Goal: Contribute content

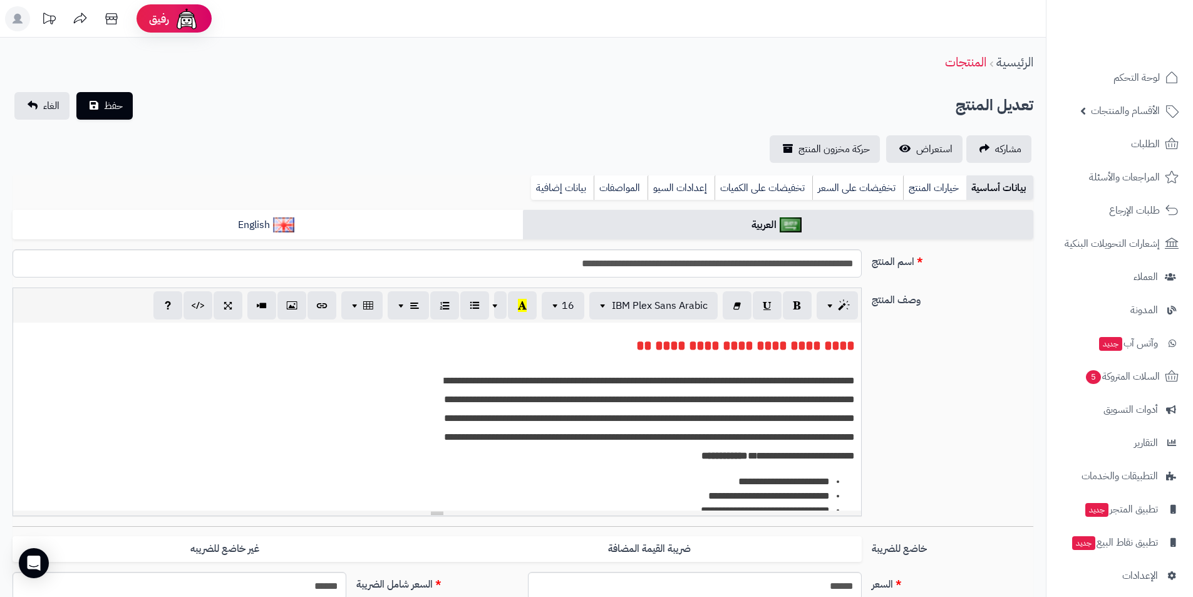
select select
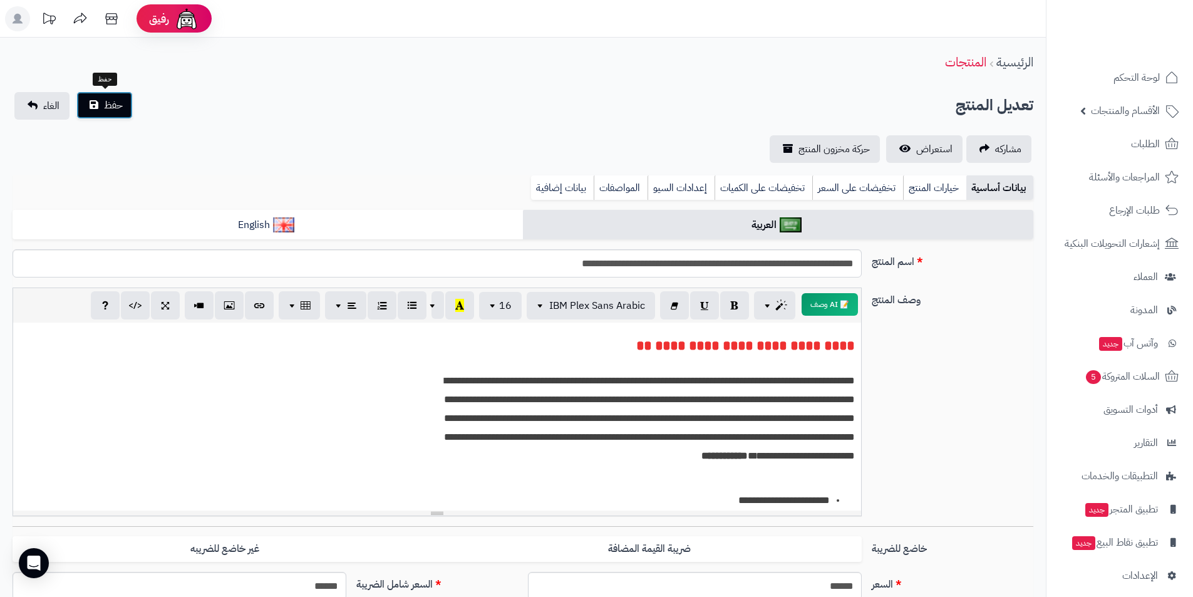
click at [102, 108] on button "حفظ" at bounding box center [104, 105] width 56 height 28
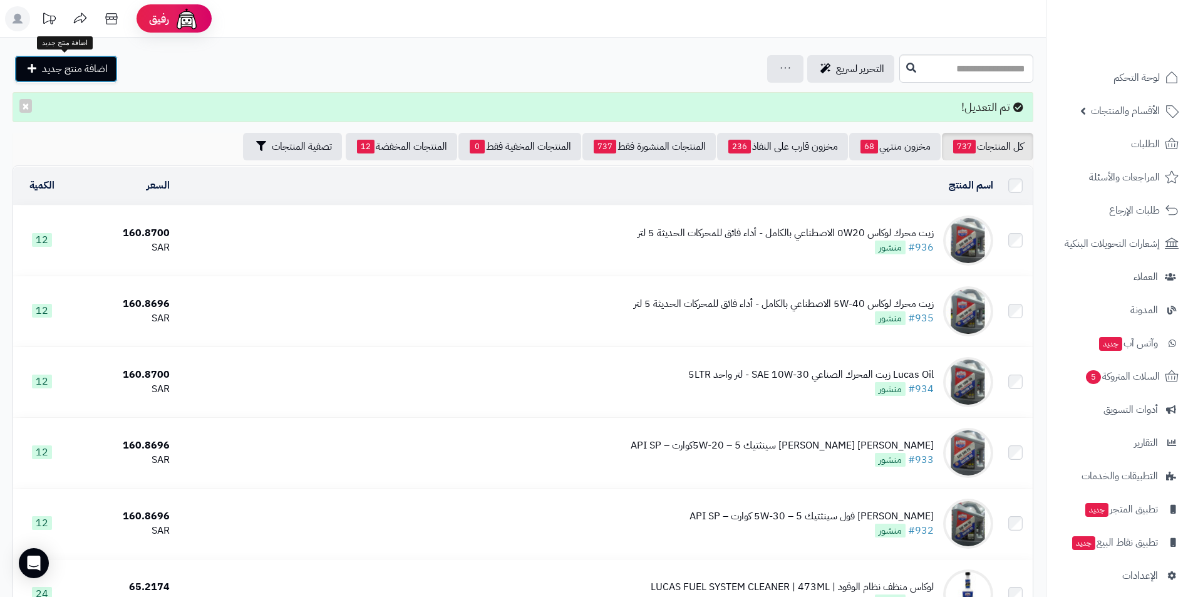
click at [102, 58] on link "اضافة منتج جديد" at bounding box center [65, 69] width 103 height 28
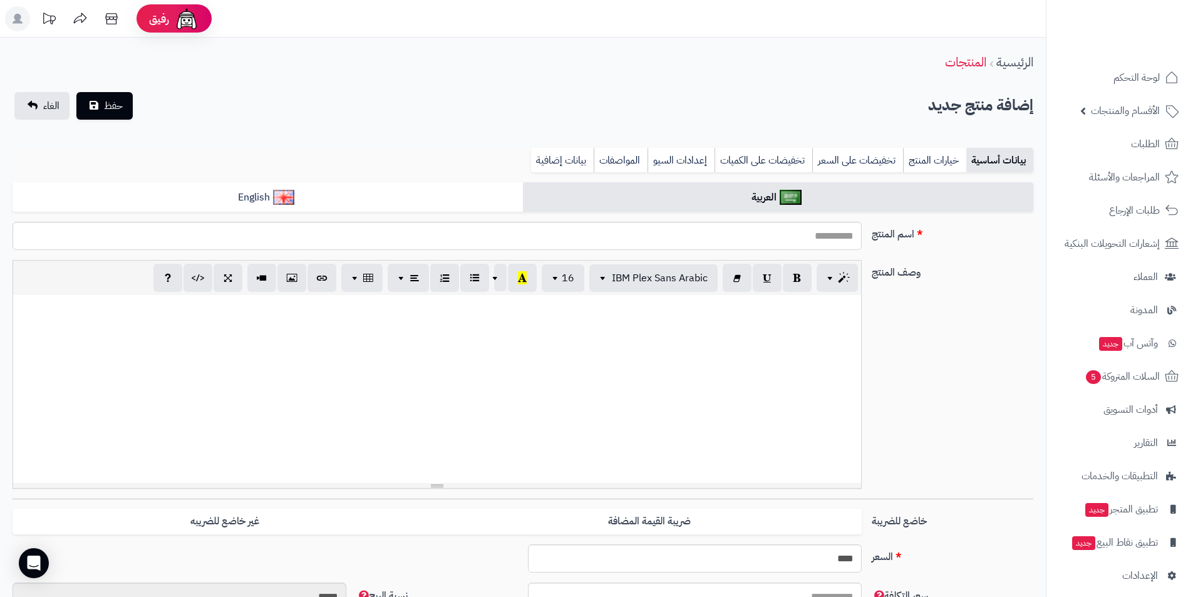
select select
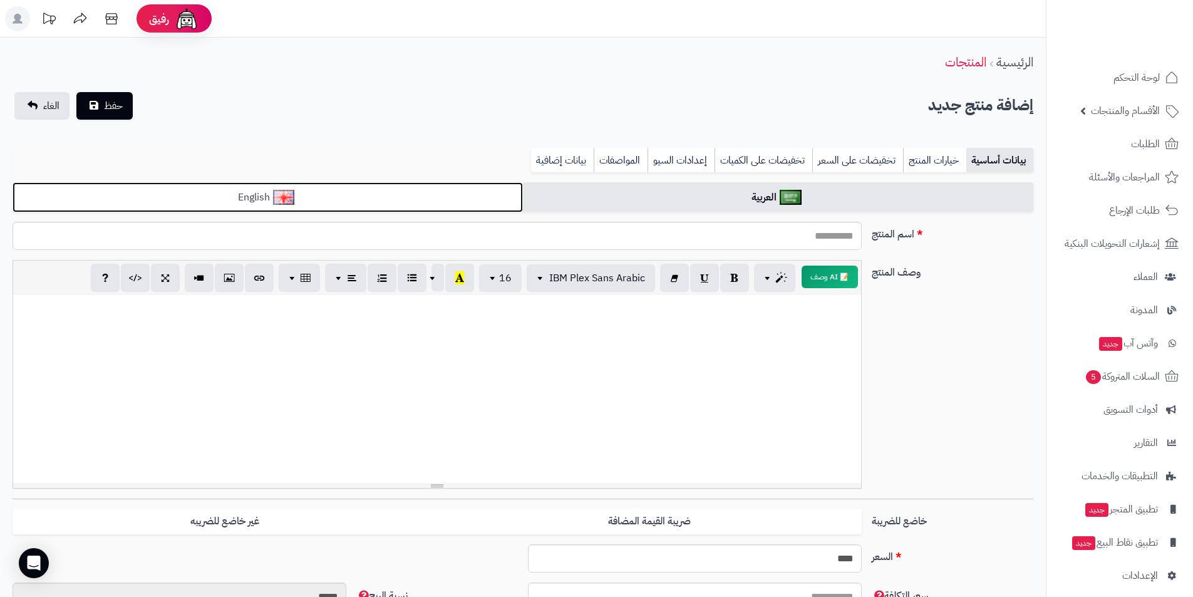
click at [413, 195] on link "English" at bounding box center [268, 197] width 511 height 31
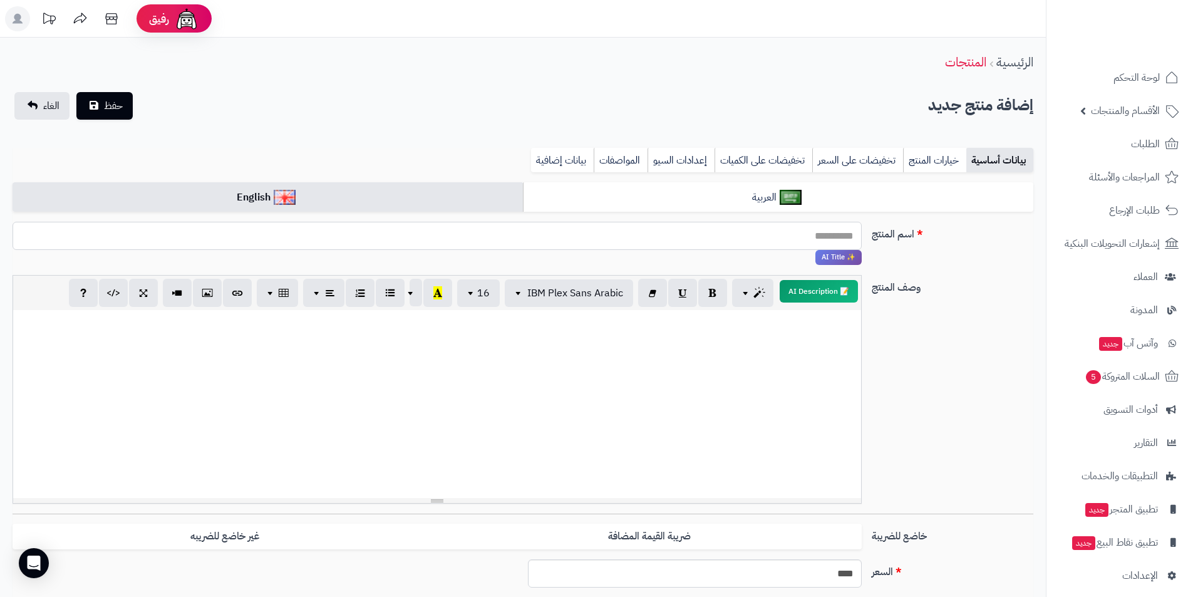
click at [407, 233] on input "اسم المنتج" at bounding box center [437, 236] width 849 height 28
type input "*"
type input "**********"
